Goal: Information Seeking & Learning: Learn about a topic

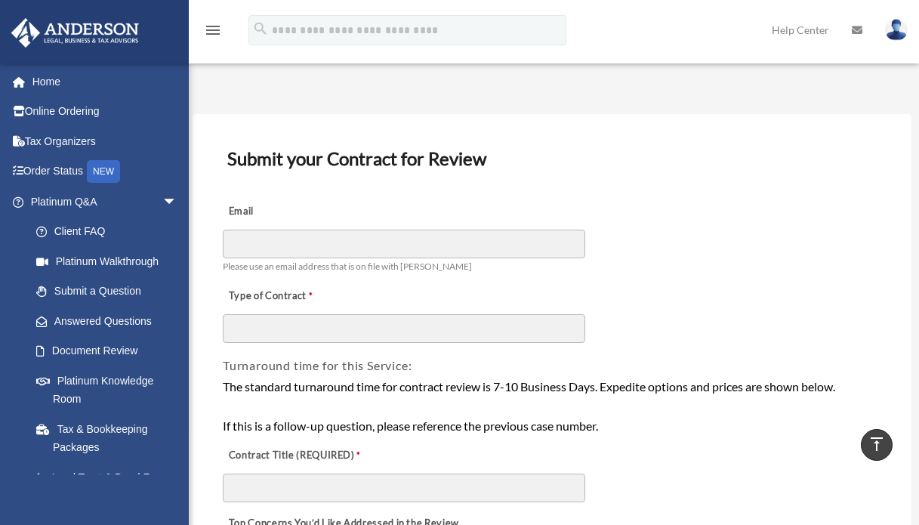
select select "********"
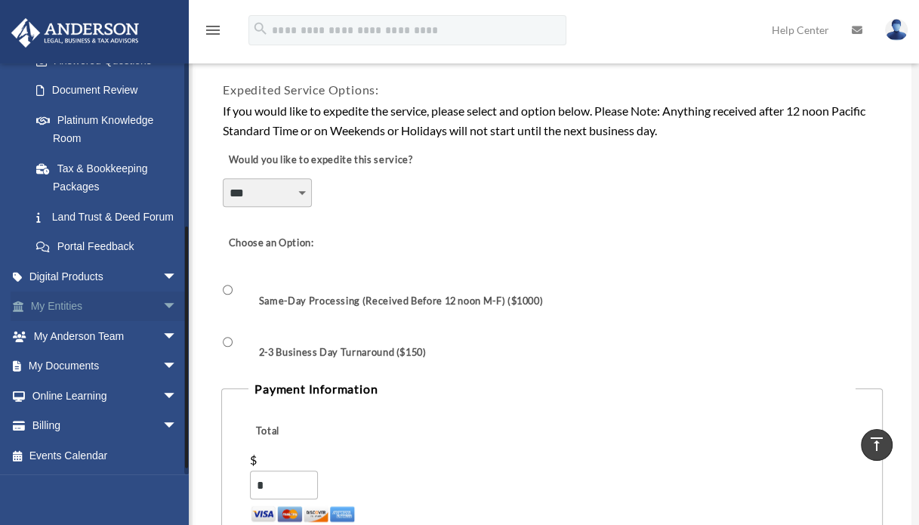
scroll to position [278, 0]
click at [162, 306] on span "arrow_drop_down" at bounding box center [177, 307] width 30 height 31
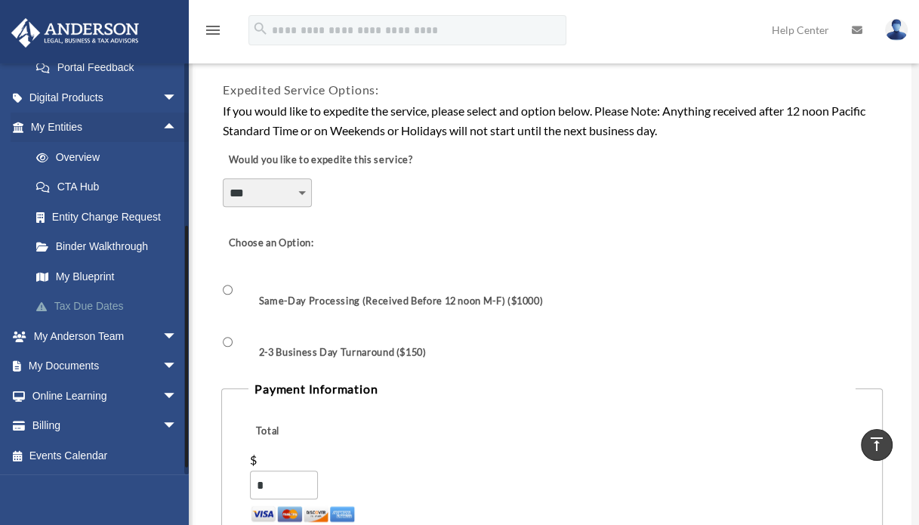
scroll to position [457, 0]
click at [162, 338] on span "arrow_drop_down" at bounding box center [177, 336] width 30 height 31
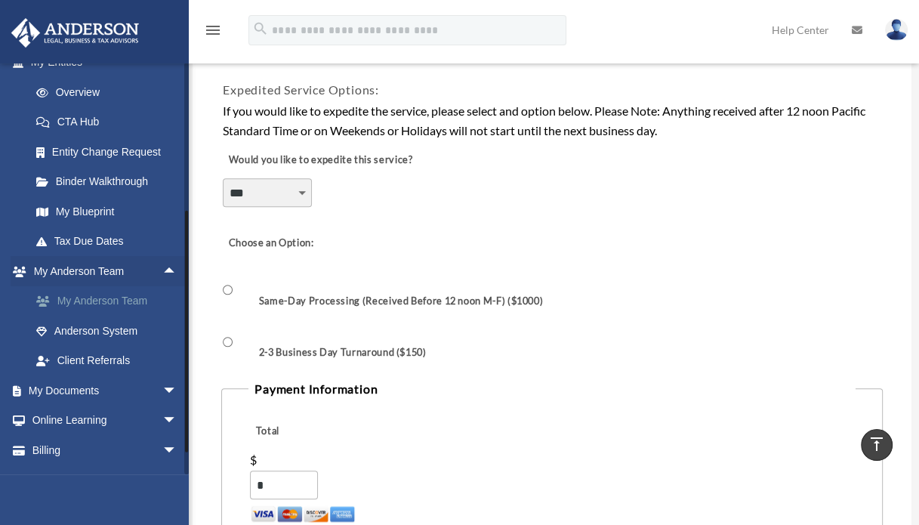
scroll to position [547, 0]
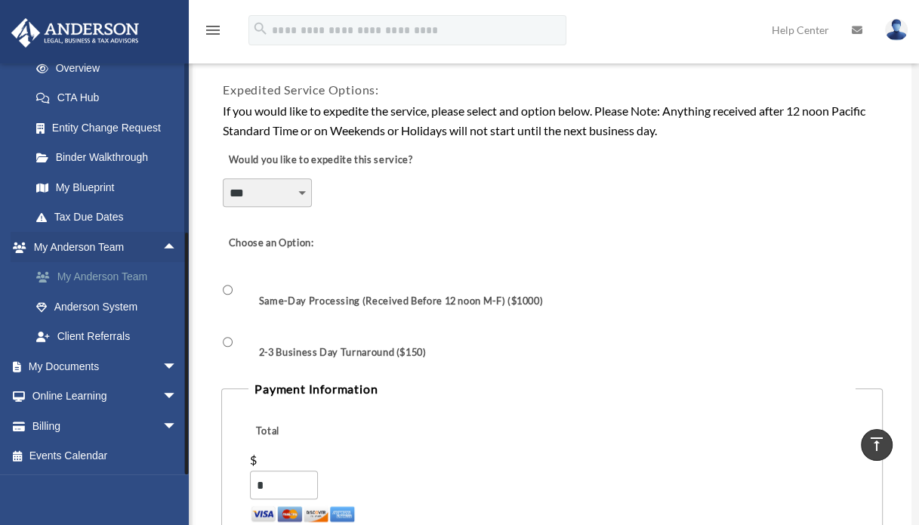
click at [76, 285] on link "My Anderson Team" at bounding box center [110, 277] width 179 height 30
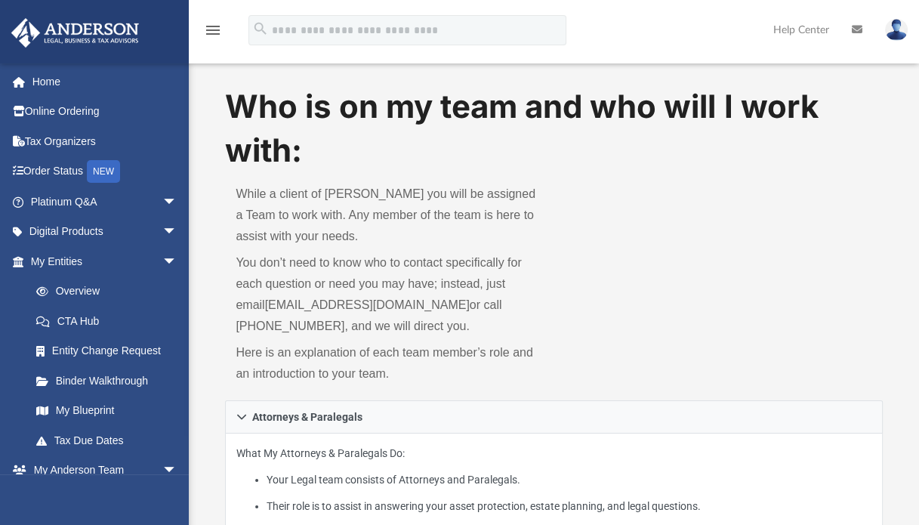
click at [162, 198] on span "arrow_drop_down" at bounding box center [177, 202] width 30 height 31
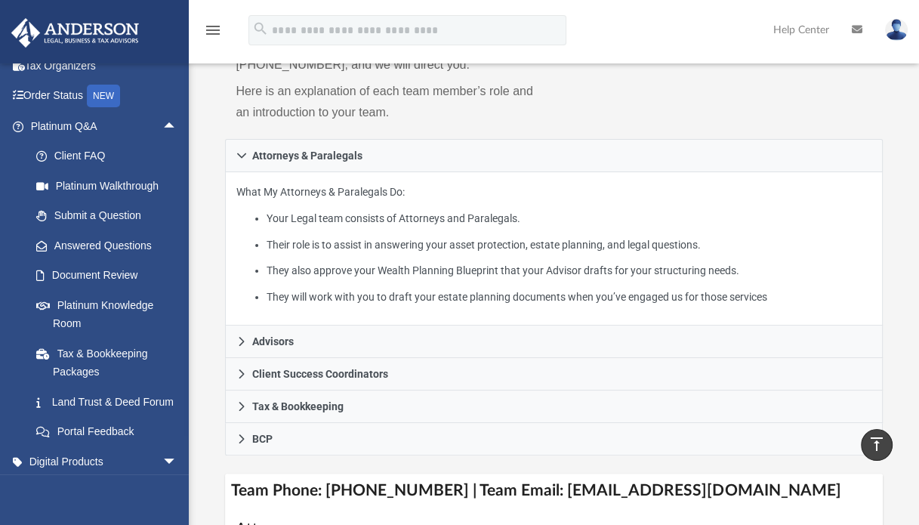
scroll to position [227, 0]
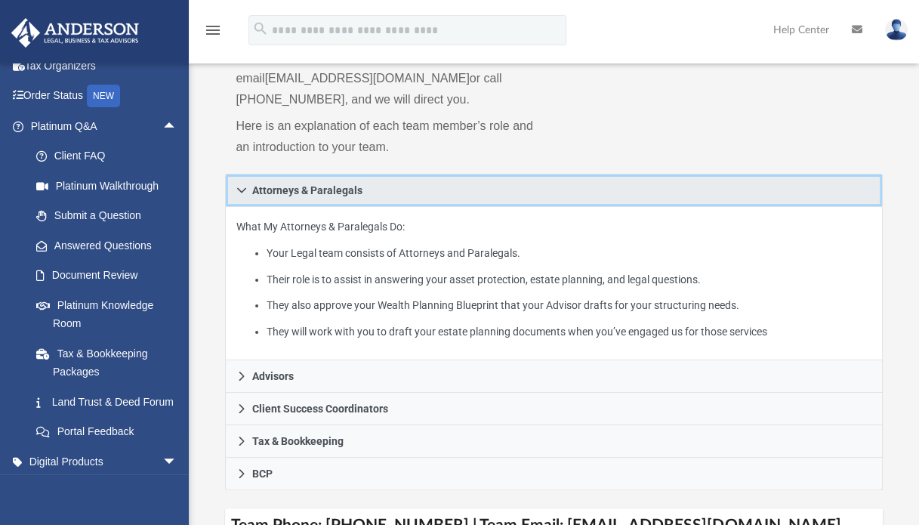
click at [236, 190] on icon at bounding box center [241, 190] width 11 height 11
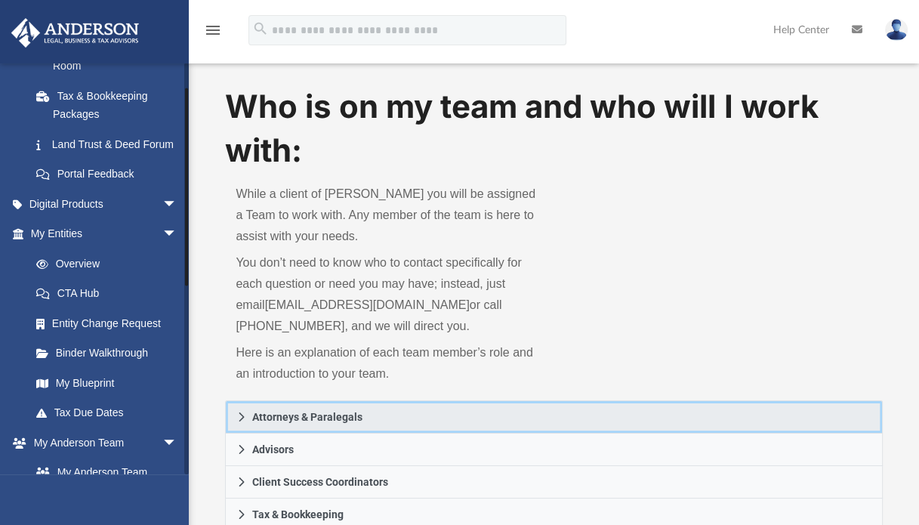
scroll to position [0, 0]
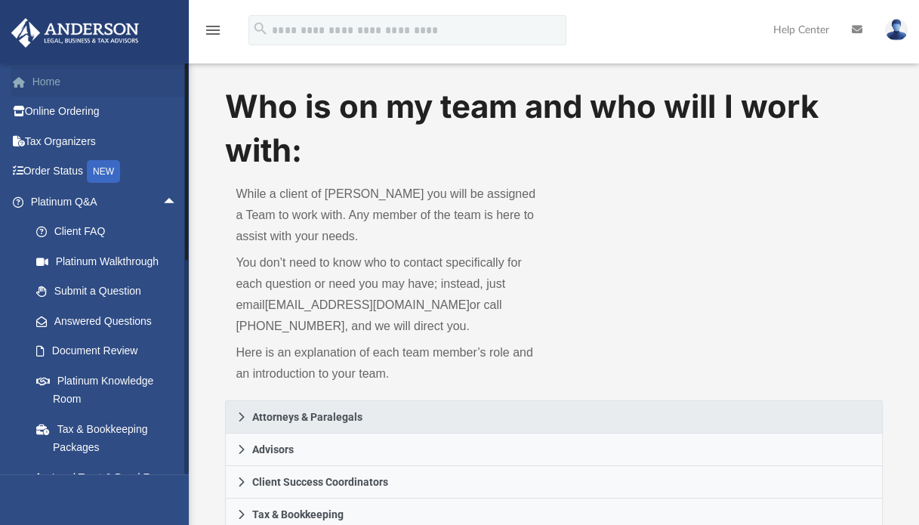
click at [43, 79] on link "Home" at bounding box center [106, 81] width 190 height 30
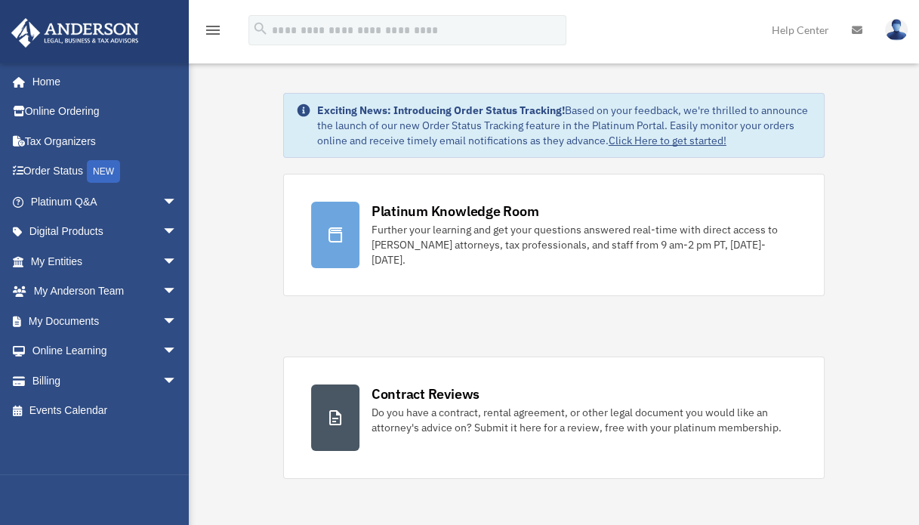
click at [215, 29] on icon "menu" at bounding box center [213, 30] width 18 height 18
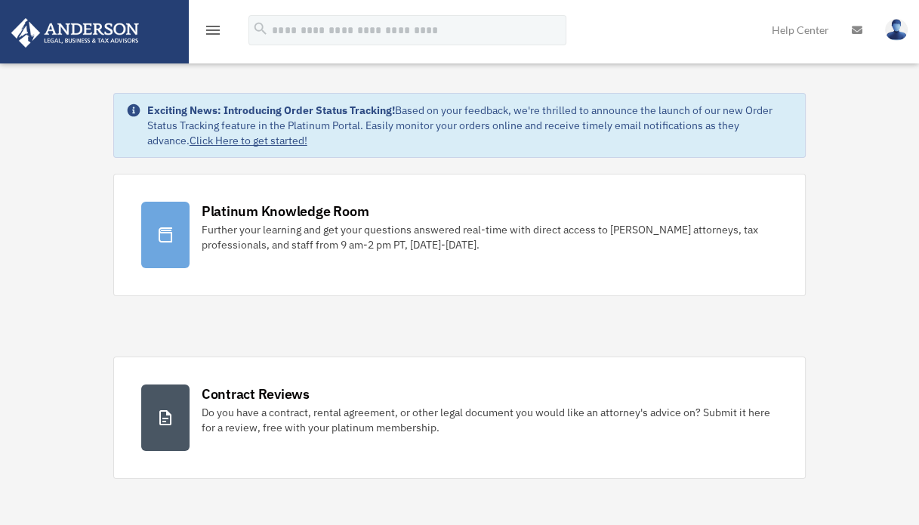
click at [215, 29] on icon "menu" at bounding box center [213, 30] width 18 height 18
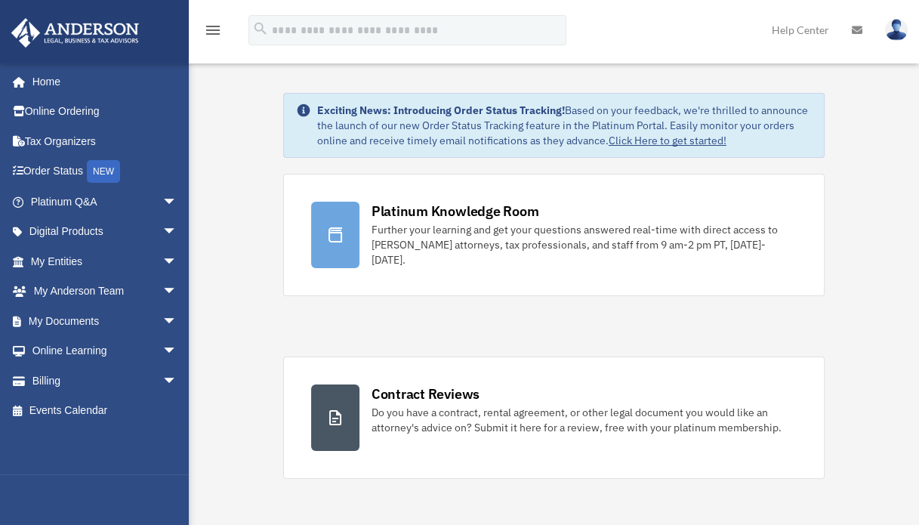
click at [162, 290] on span "arrow_drop_down" at bounding box center [177, 291] width 30 height 31
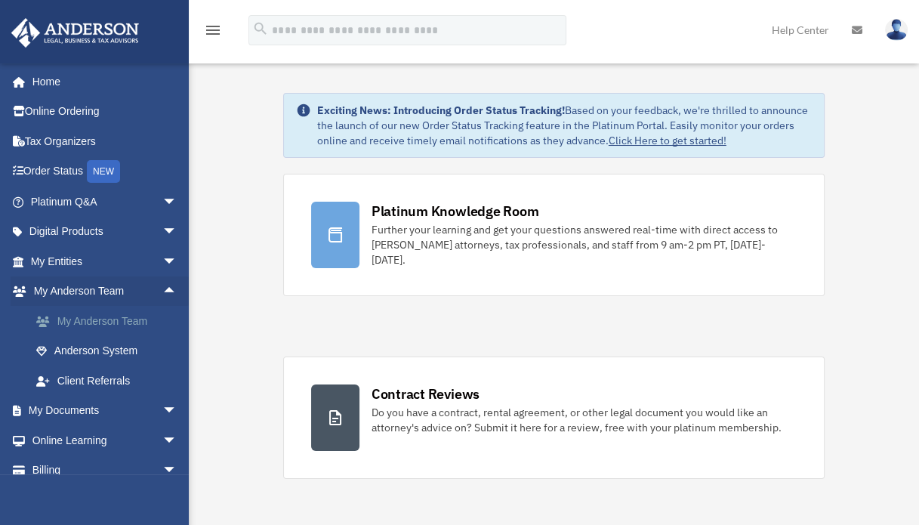
click at [103, 320] on link "My Anderson Team" at bounding box center [110, 321] width 179 height 30
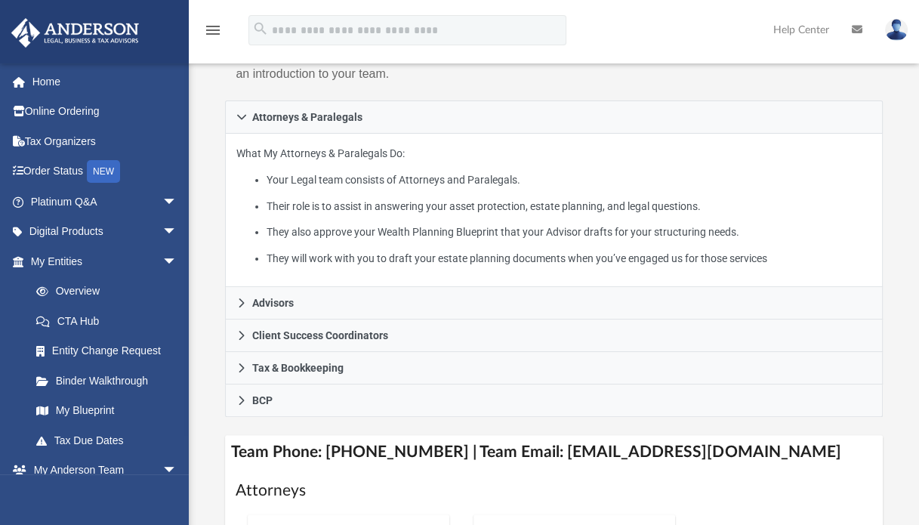
scroll to position [453, 0]
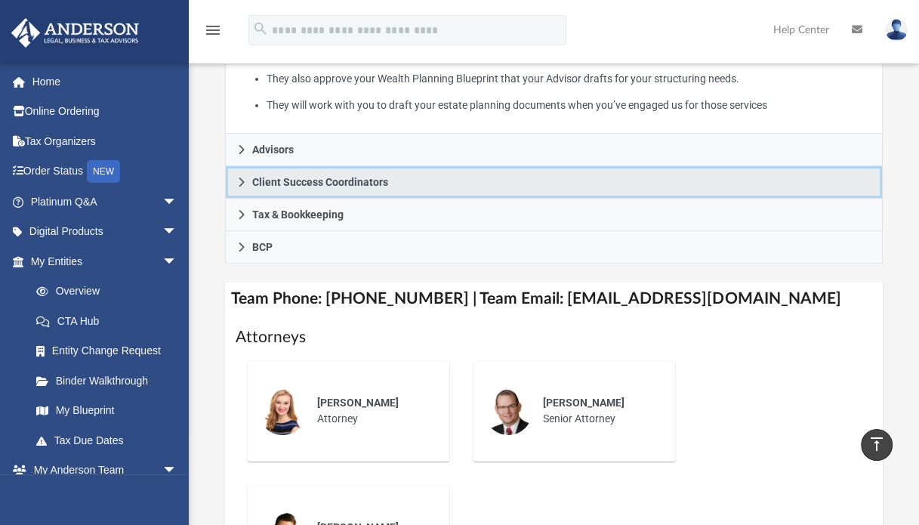
click at [239, 184] on icon at bounding box center [241, 182] width 11 height 11
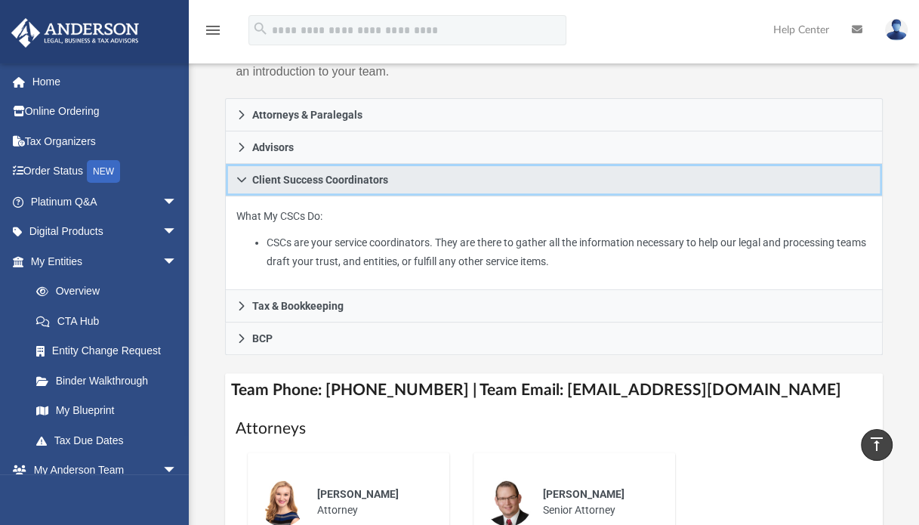
scroll to position [151, 0]
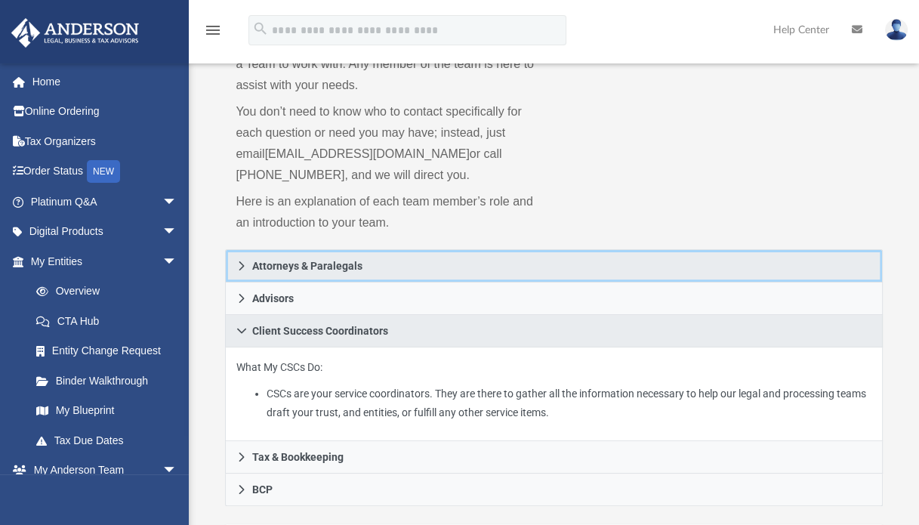
click at [237, 267] on icon at bounding box center [241, 266] width 11 height 11
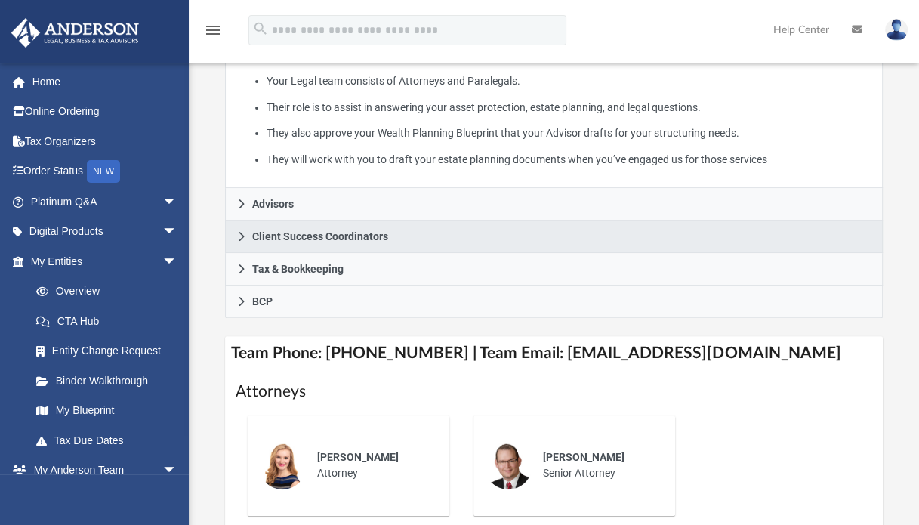
scroll to position [453, 0]
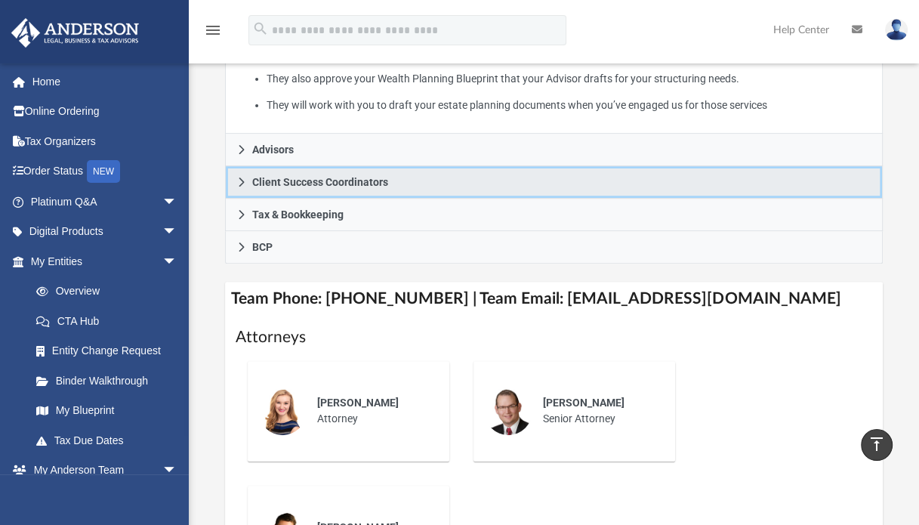
click at [233, 183] on link "Client Success Coordinators" at bounding box center [553, 182] width 657 height 32
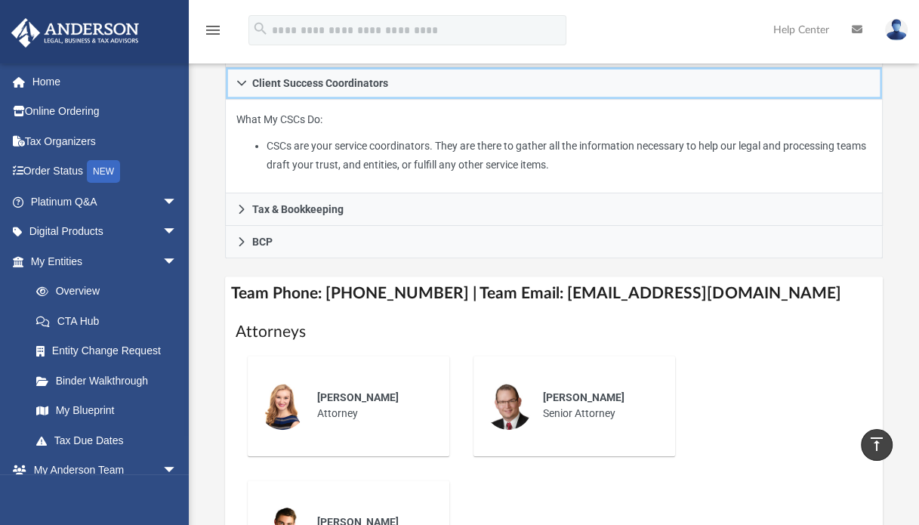
scroll to position [378, 0]
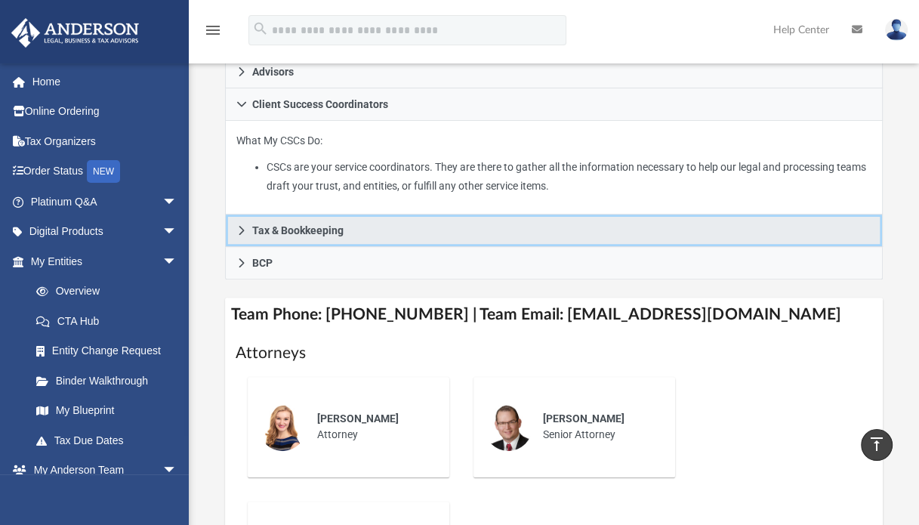
click at [239, 226] on icon at bounding box center [241, 230] width 11 height 11
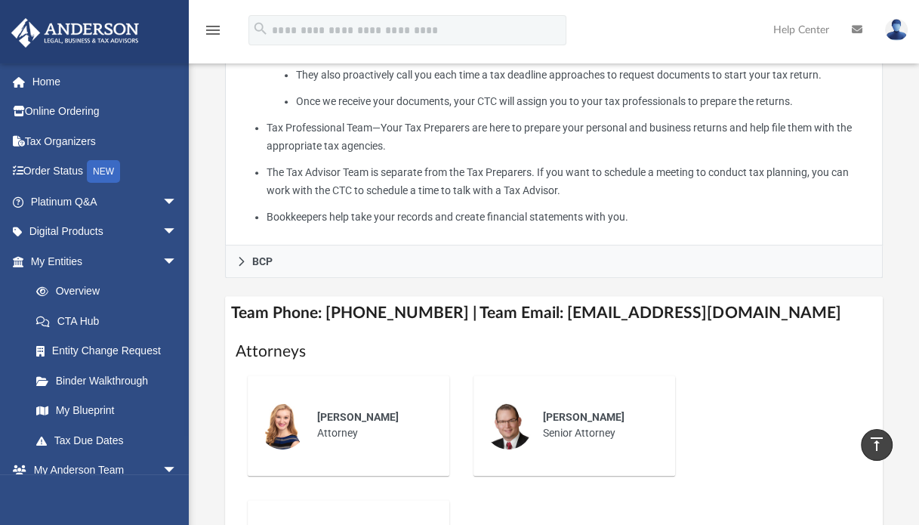
scroll to position [680, 0]
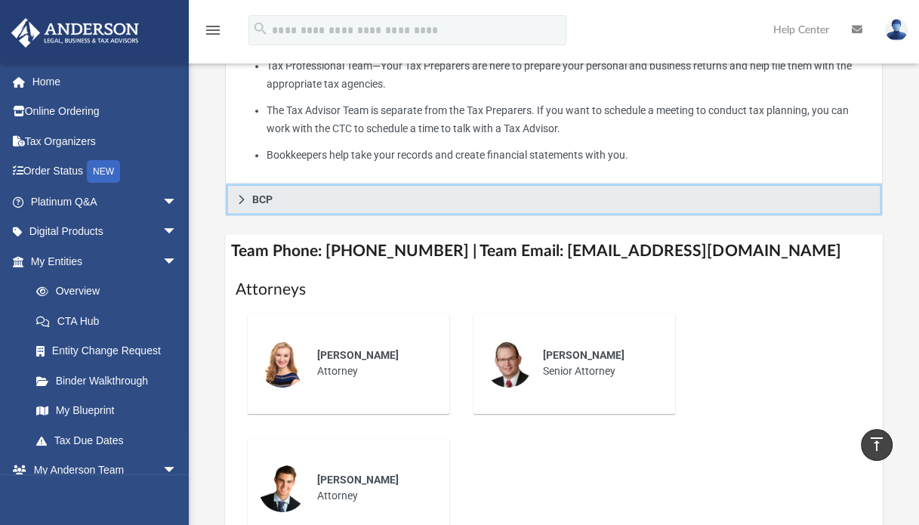
click at [237, 199] on icon at bounding box center [241, 199] width 11 height 11
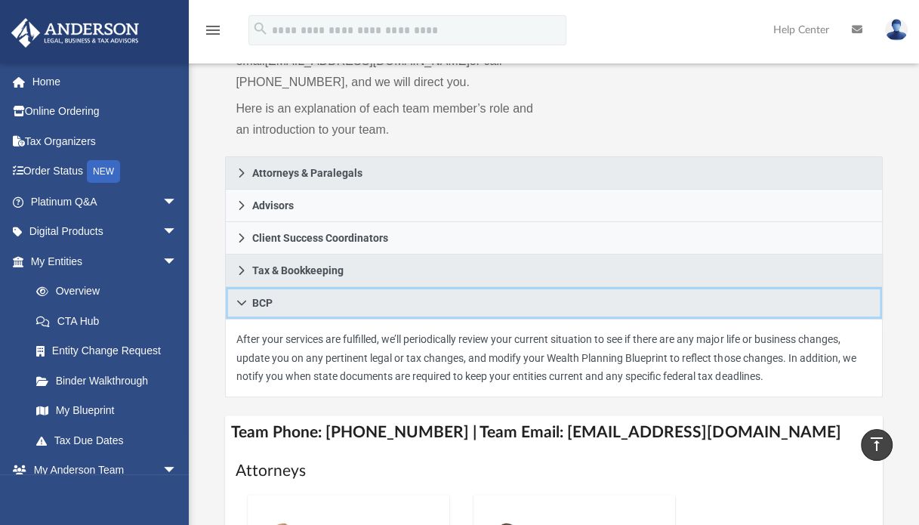
scroll to position [151, 0]
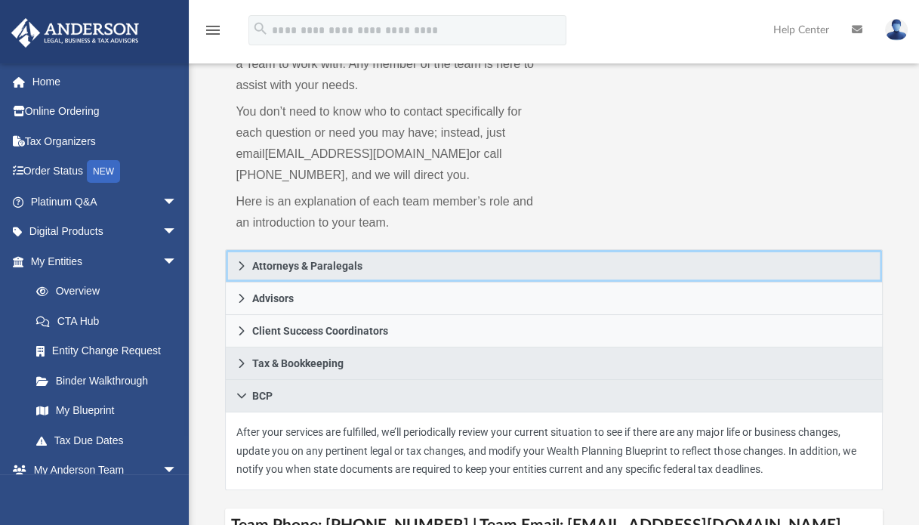
click at [238, 262] on icon at bounding box center [241, 266] width 11 height 11
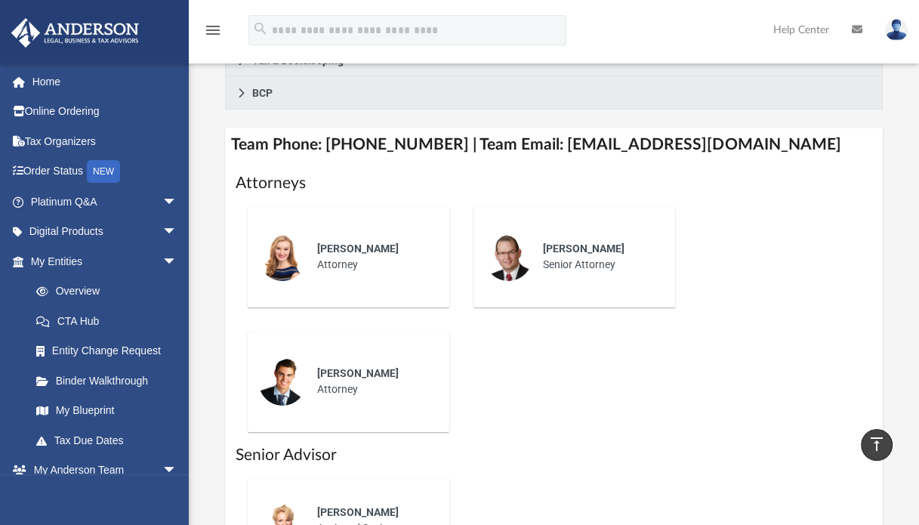
scroll to position [604, 0]
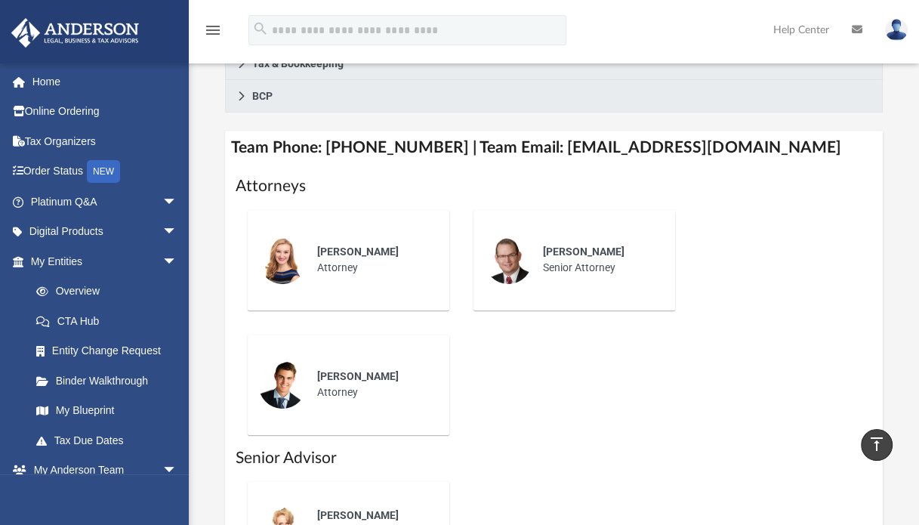
click at [202, 283] on div "Who is on my team and who will I work with: While a client of Anderson you will…" at bounding box center [554, 42] width 730 height 1124
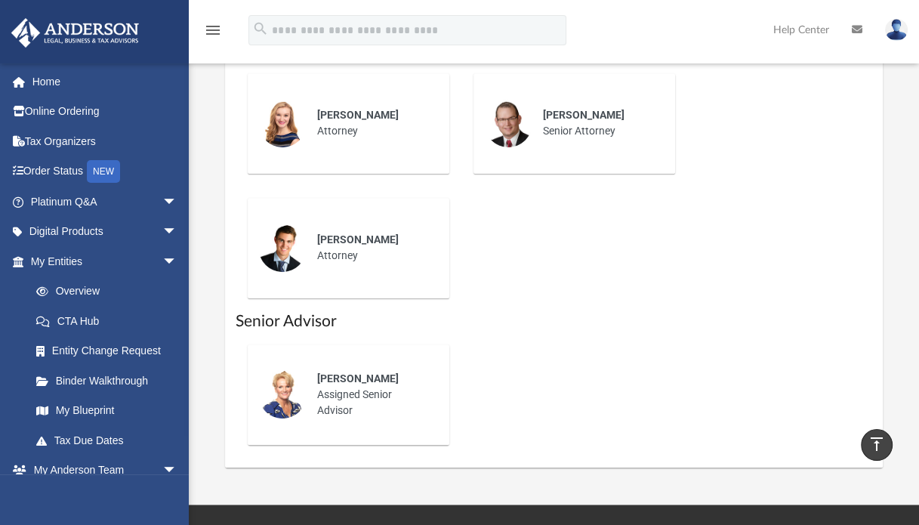
scroll to position [755, 0]
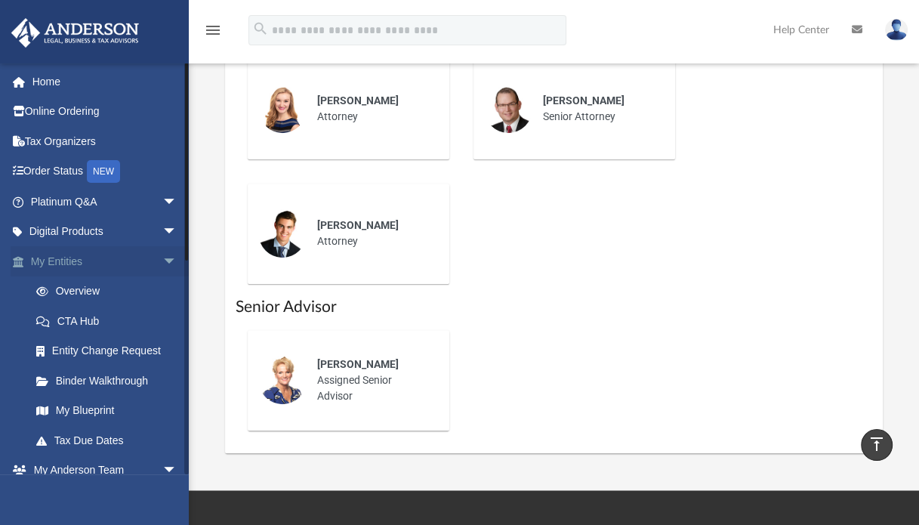
click at [162, 257] on span "arrow_drop_down" at bounding box center [177, 261] width 30 height 31
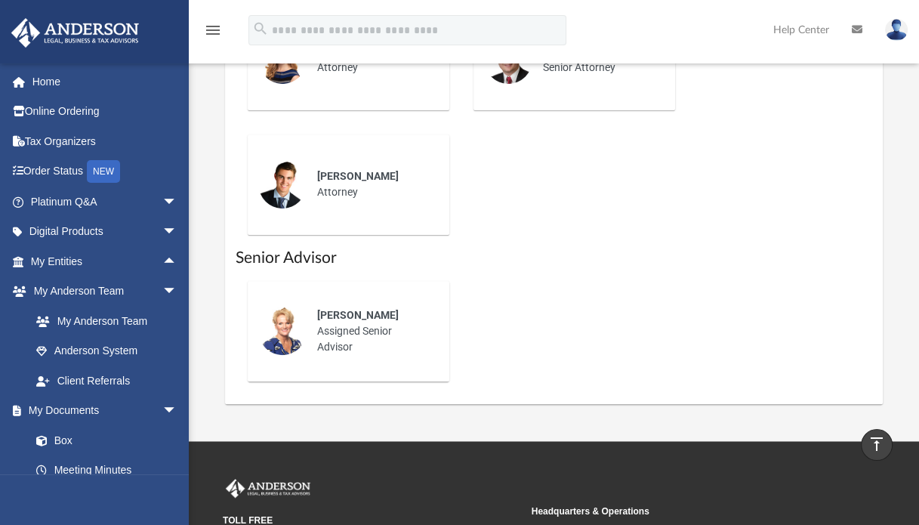
scroll to position [831, 0]
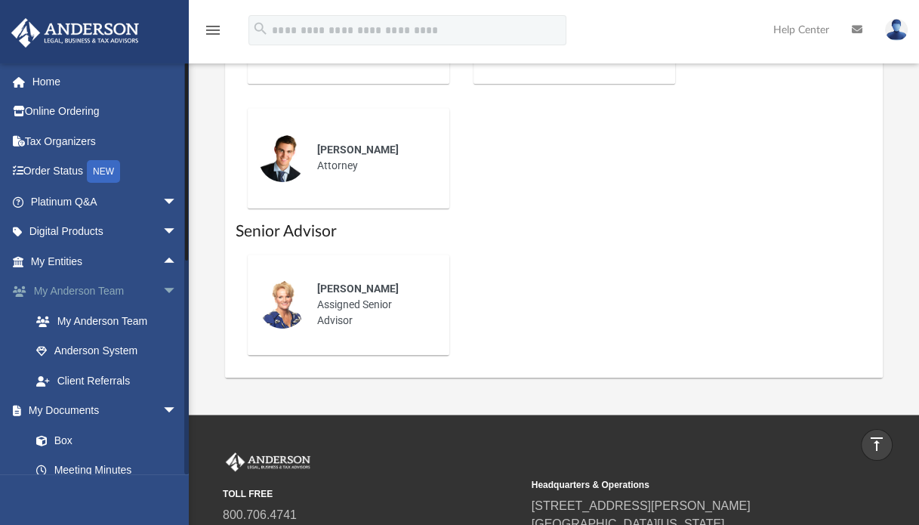
click at [162, 289] on span "arrow_drop_down" at bounding box center [177, 291] width 30 height 31
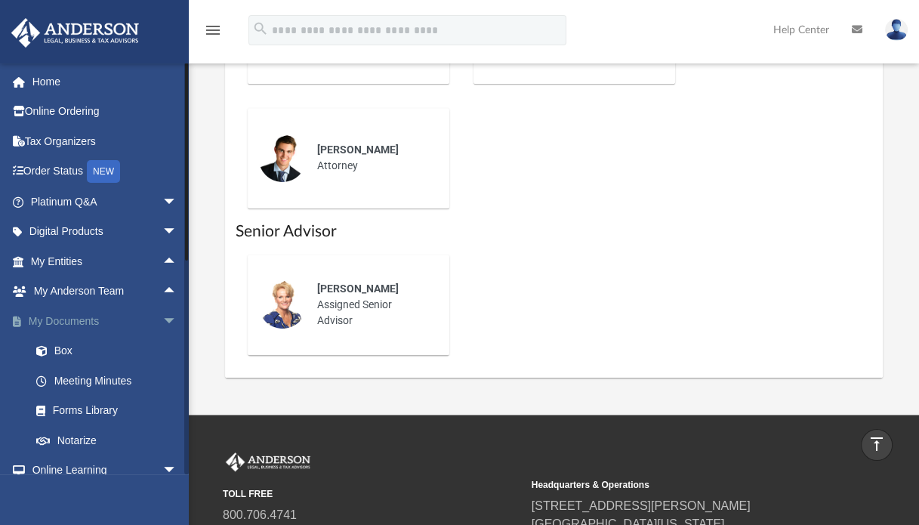
click at [163, 316] on span "arrow_drop_down" at bounding box center [177, 321] width 30 height 31
click at [162, 344] on span "arrow_drop_down" at bounding box center [177, 351] width 30 height 31
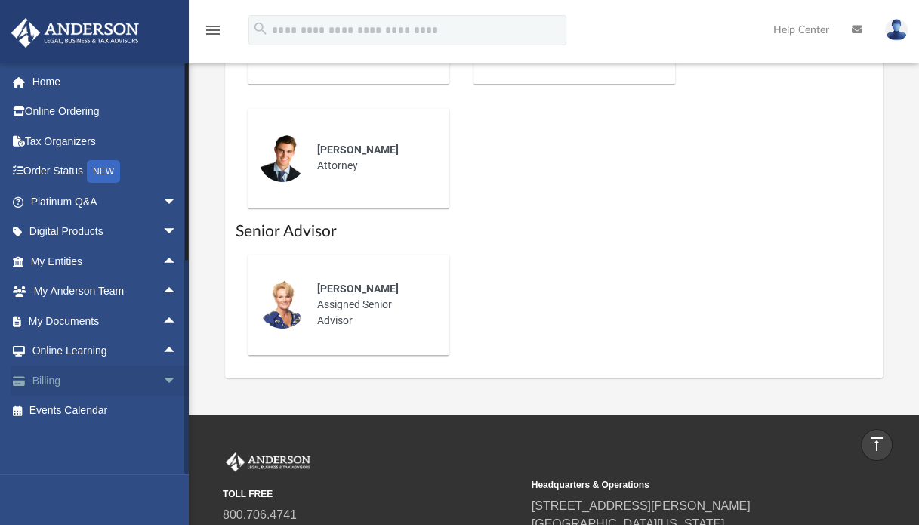
click at [162, 381] on span "arrow_drop_down" at bounding box center [177, 381] width 30 height 31
click at [162, 381] on span "arrow_drop_up" at bounding box center [177, 381] width 30 height 31
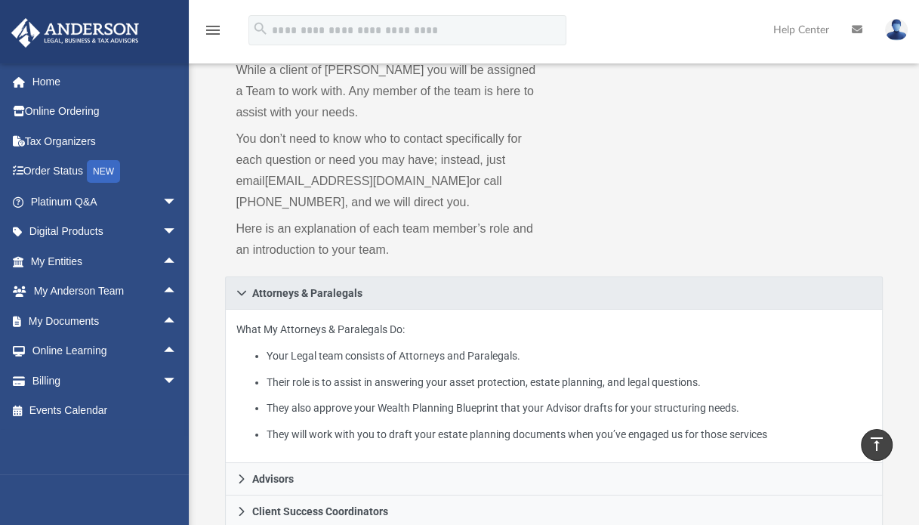
scroll to position [0, 0]
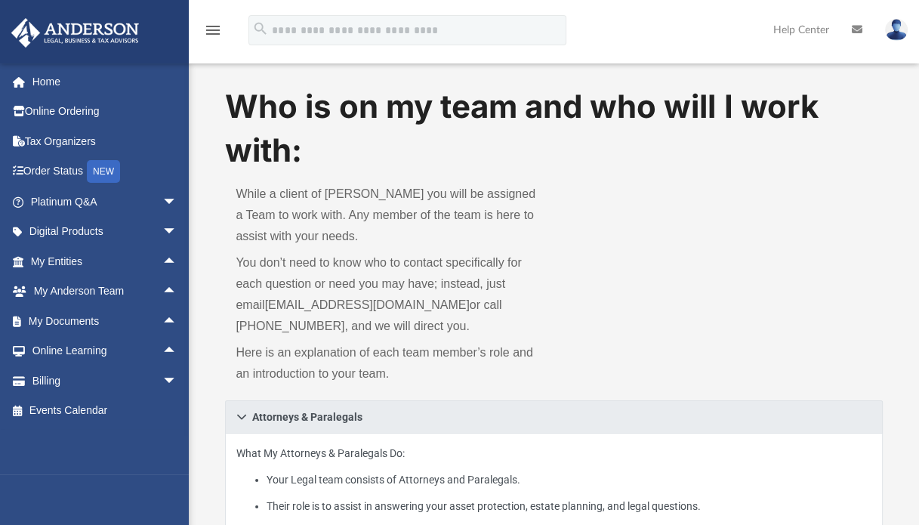
click at [208, 38] on icon "menu" at bounding box center [213, 30] width 18 height 18
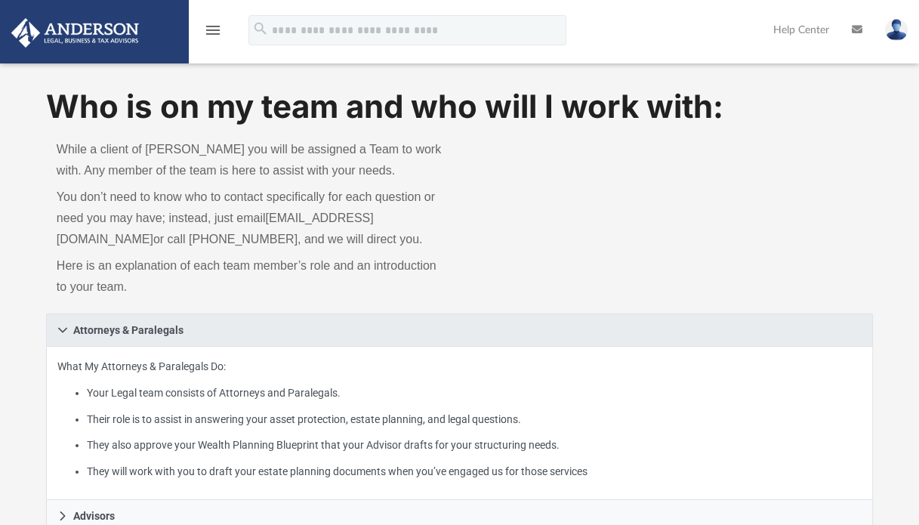
click at [208, 36] on icon "menu" at bounding box center [213, 30] width 18 height 18
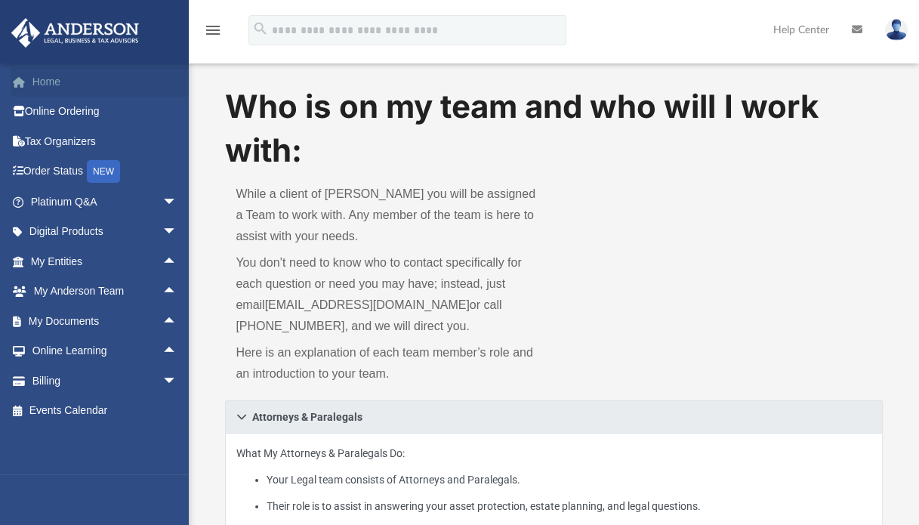
click at [70, 86] on link "Home" at bounding box center [106, 81] width 190 height 30
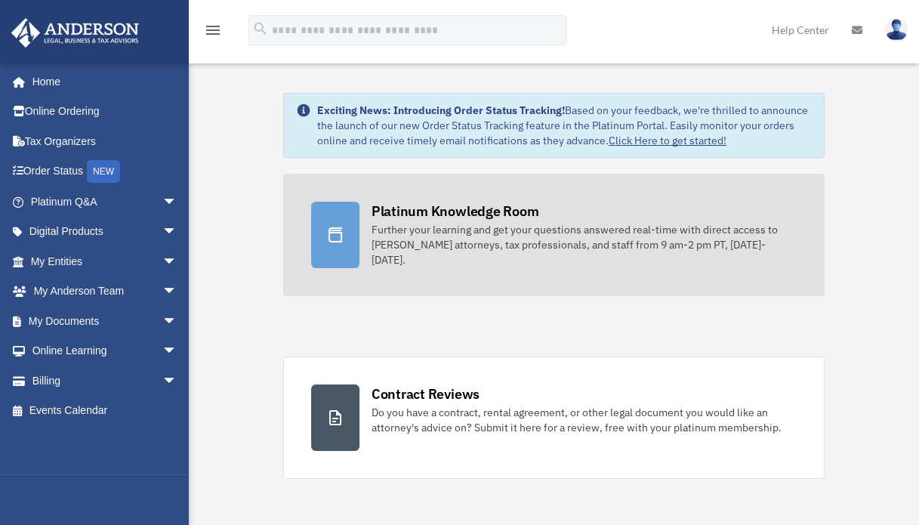
click at [415, 250] on div "Further your learning and get your questions answered real-time with direct acc…" at bounding box center [585, 244] width 426 height 45
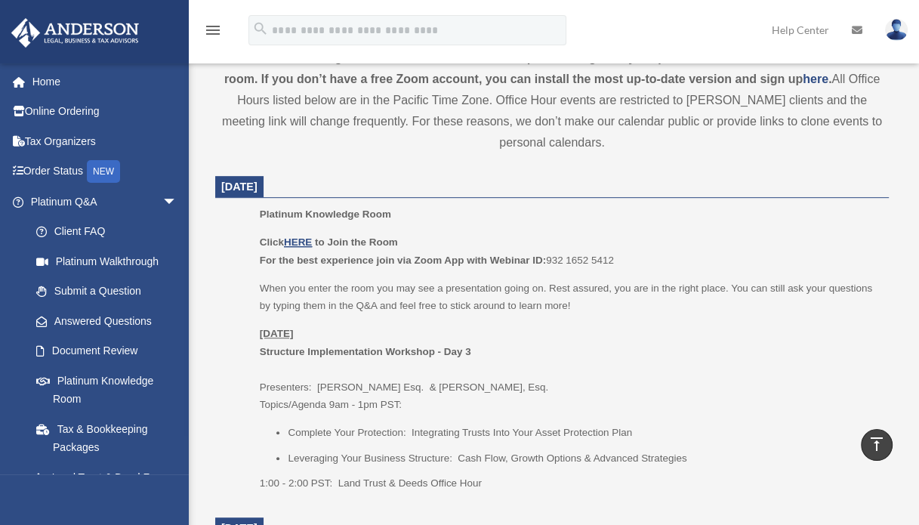
scroll to position [604, 0]
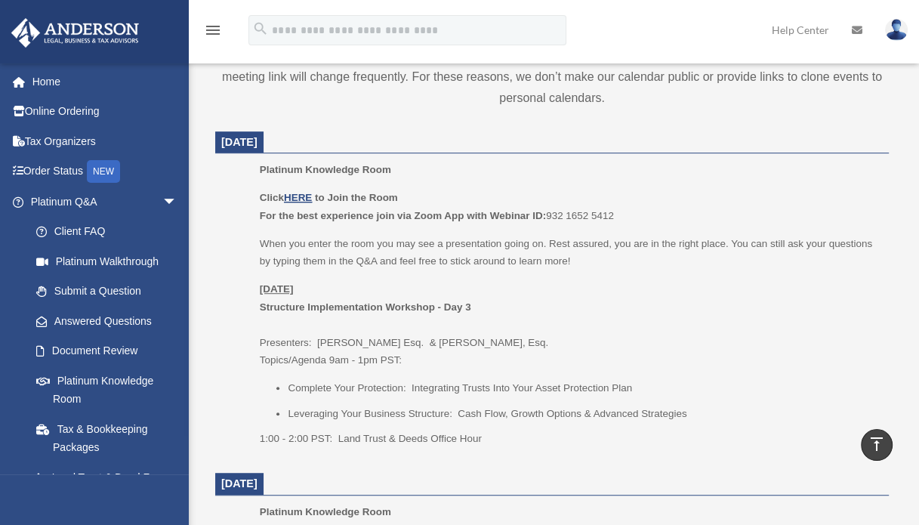
drag, startPoint x: 223, startPoint y: 140, endPoint x: 332, endPoint y: 146, distance: 109.7
click at [349, 149] on dt "[DATE]" at bounding box center [552, 142] width 674 height 23
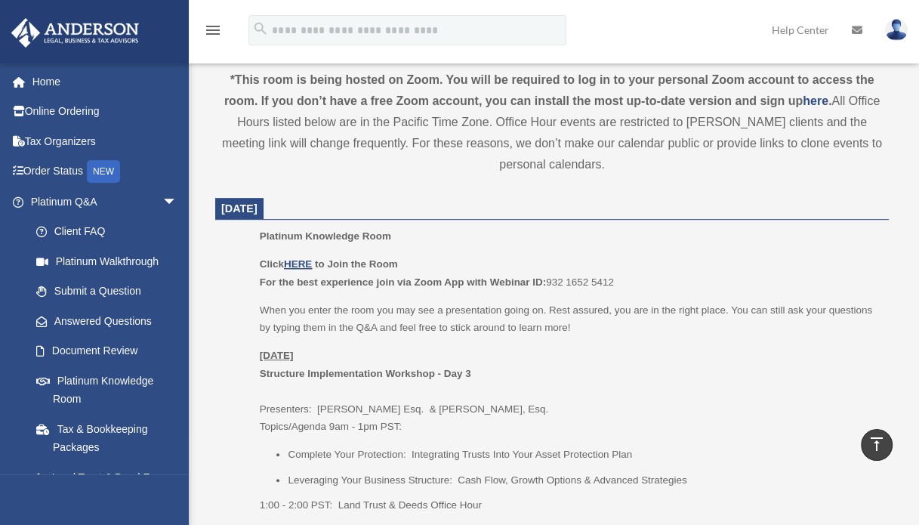
scroll to position [528, 0]
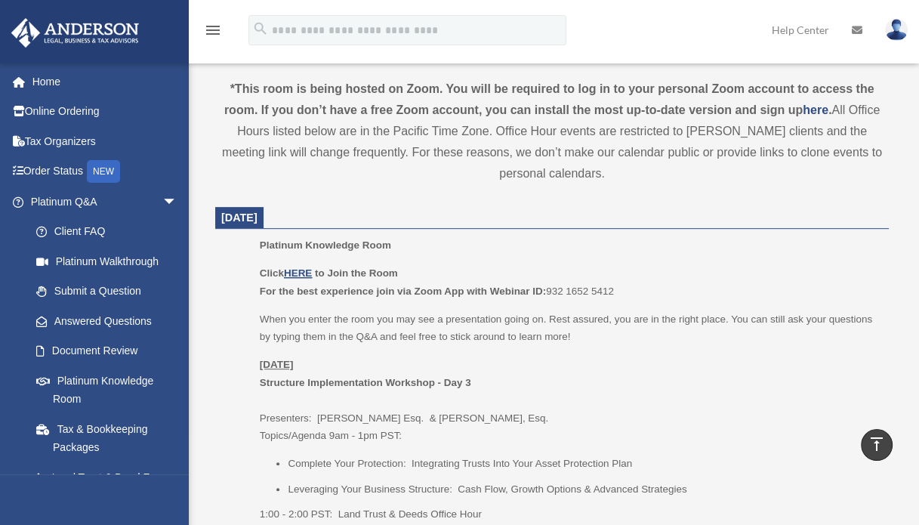
click at [235, 249] on ul "Platinum Knowledge Room Click HERE to Join the Room For the best experience joi…" at bounding box center [552, 384] width 653 height 297
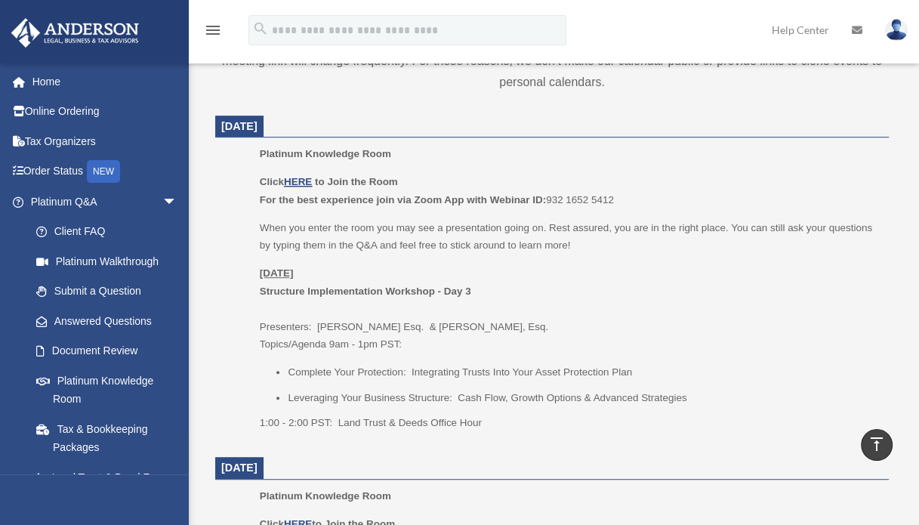
scroll to position [604, 0]
